Goal: Information Seeking & Learning: Learn about a topic

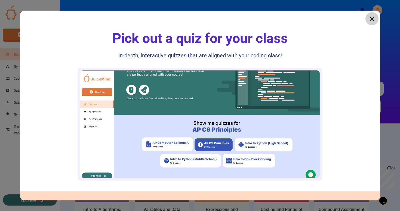
click at [372, 17] on icon at bounding box center [372, 19] width 8 height 8
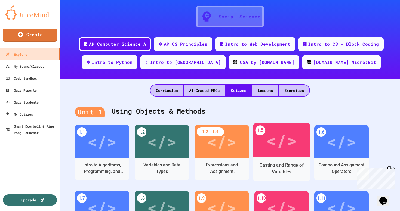
scroll to position [43, 0]
